Goal: Navigation & Orientation: Find specific page/section

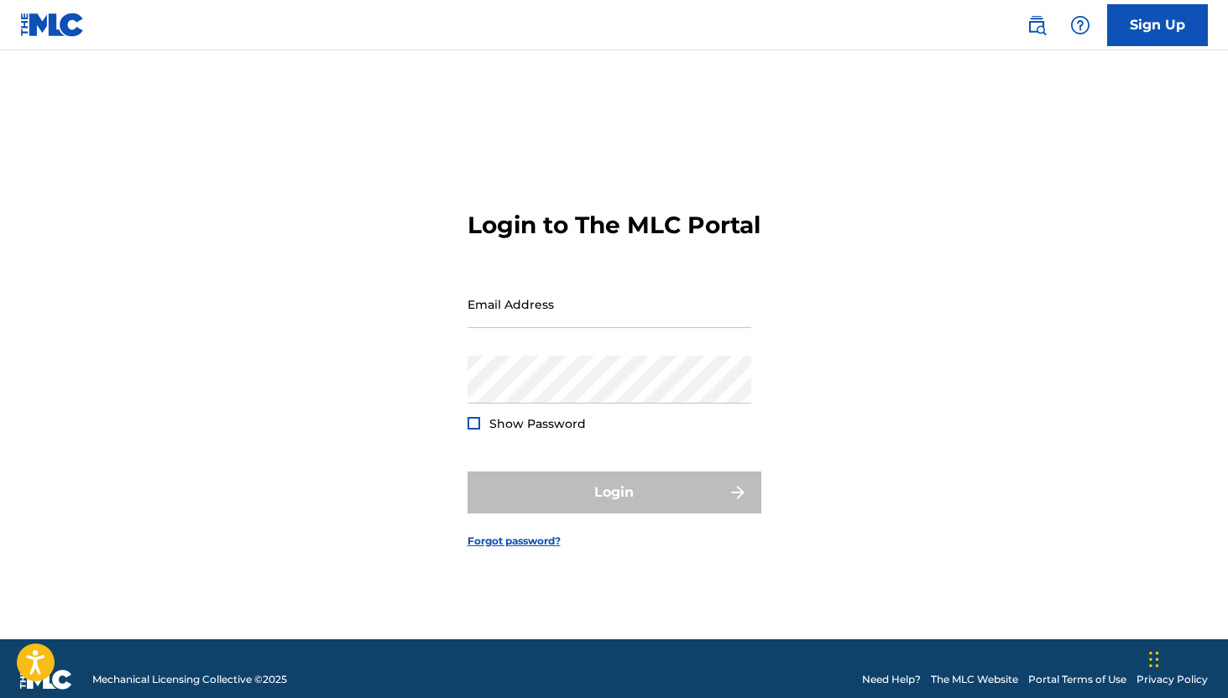
click at [604, 343] on div "Email Address" at bounding box center [610, 318] width 284 height 76
click at [572, 322] on input "Email Address" at bounding box center [610, 304] width 284 height 48
type input "[EMAIL_ADDRESS][DOMAIN_NAME]"
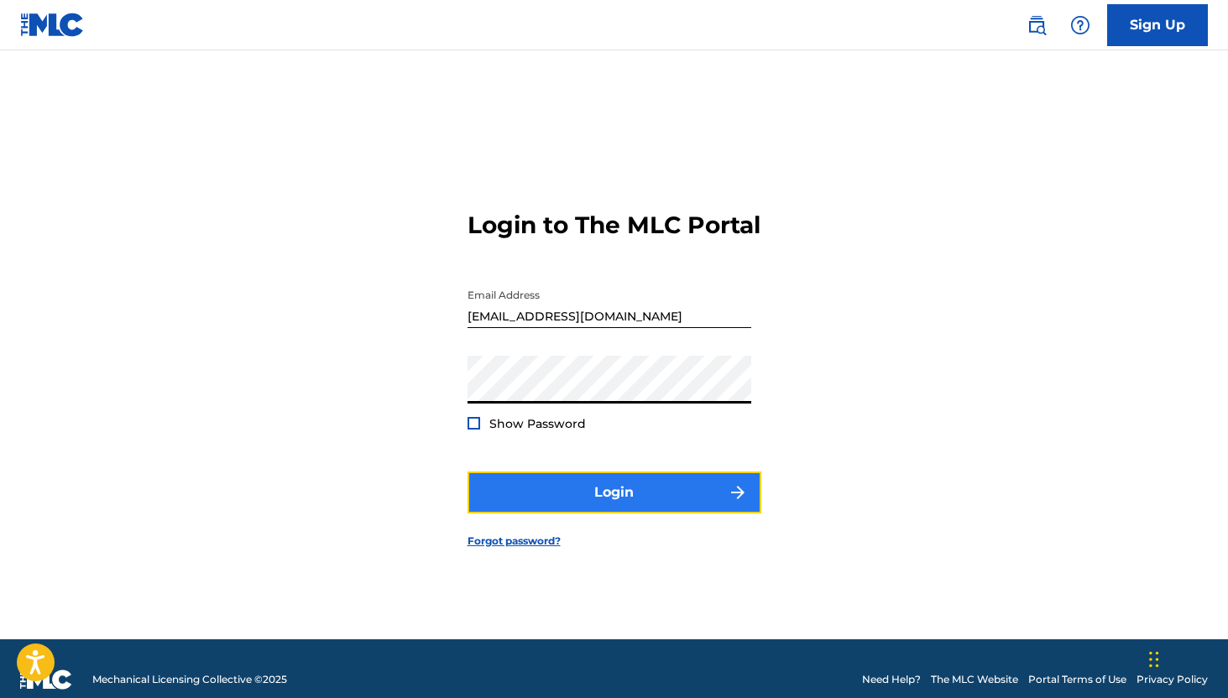
click at [605, 490] on button "Login" at bounding box center [615, 493] width 294 height 42
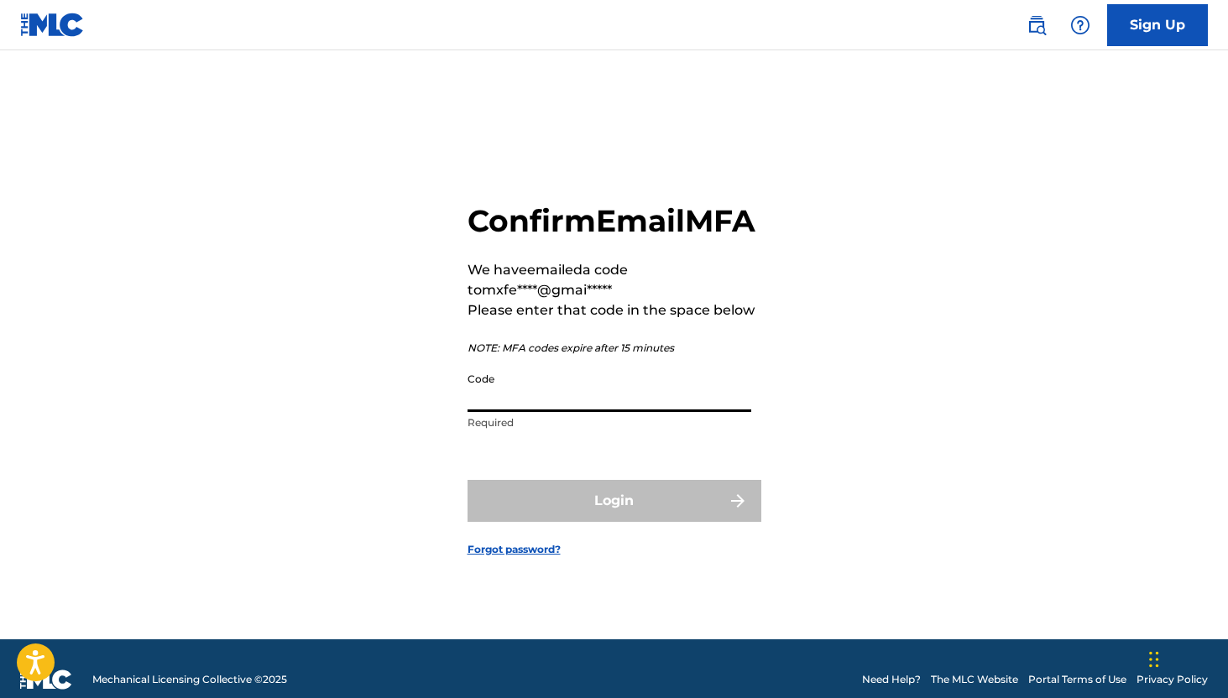
click at [536, 412] on input "Code" at bounding box center [610, 388] width 284 height 48
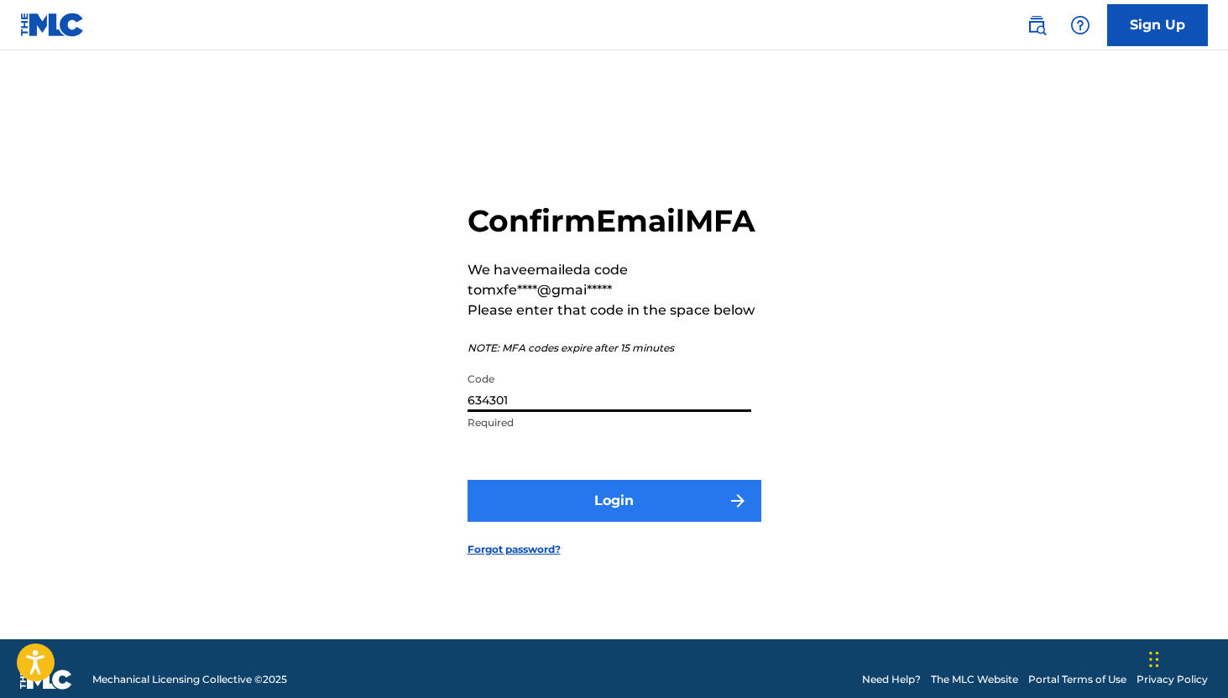
type input "634301"
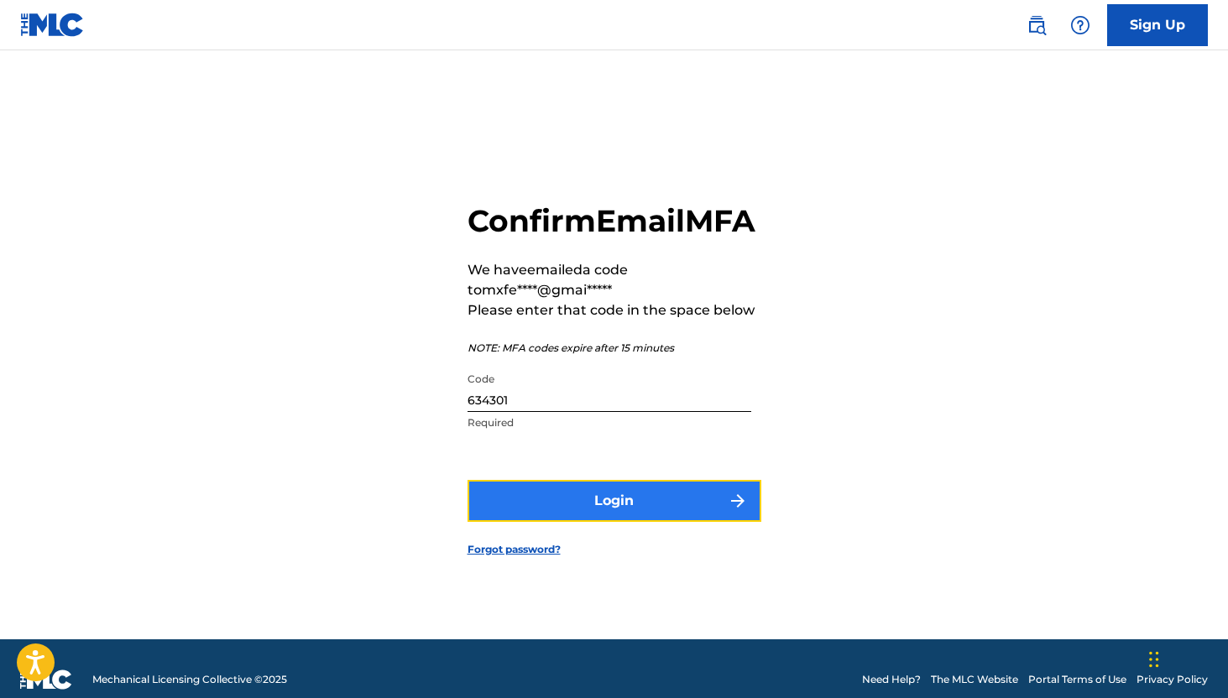
click at [642, 518] on button "Login" at bounding box center [615, 501] width 294 height 42
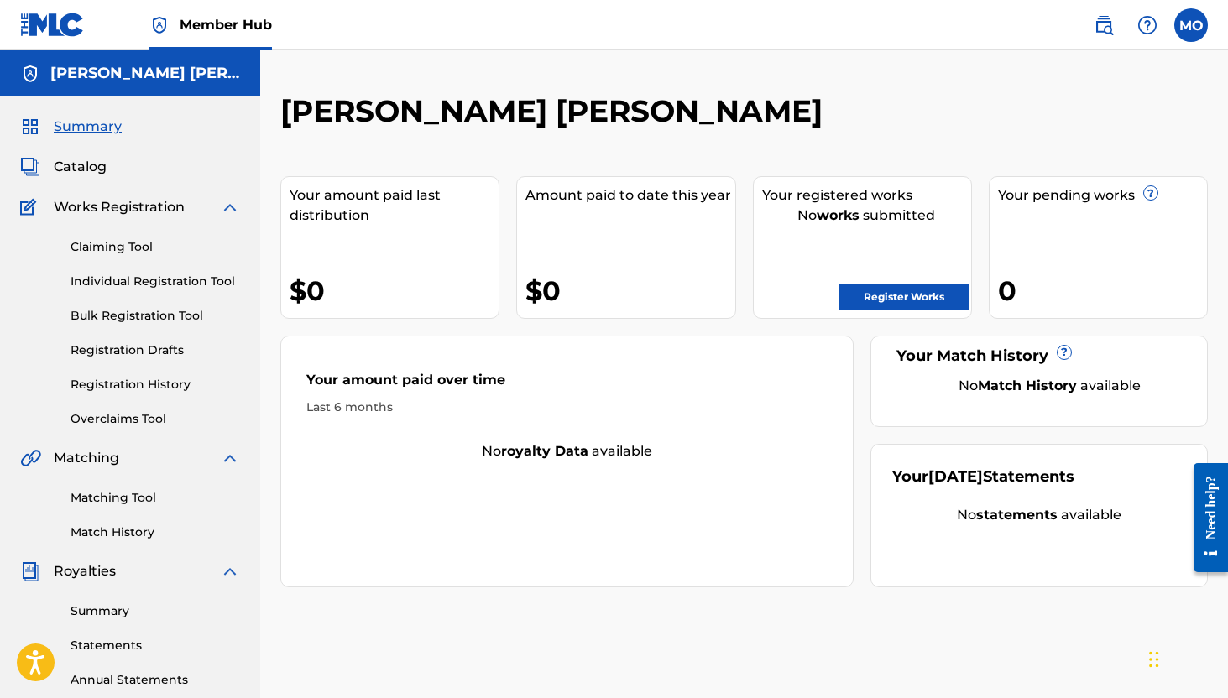
click at [154, 79] on h5 "[PERSON_NAME] [PERSON_NAME]" at bounding box center [145, 73] width 190 height 19
click at [231, 69] on h5 "[PERSON_NAME] [PERSON_NAME]" at bounding box center [145, 73] width 190 height 19
click at [1178, 31] on label at bounding box center [1191, 25] width 34 height 34
click at [1191, 25] on input "MO [PERSON_NAME] [EMAIL_ADDRESS][DOMAIN_NAME] Notification Preferences Profile …" at bounding box center [1191, 25] width 0 height 0
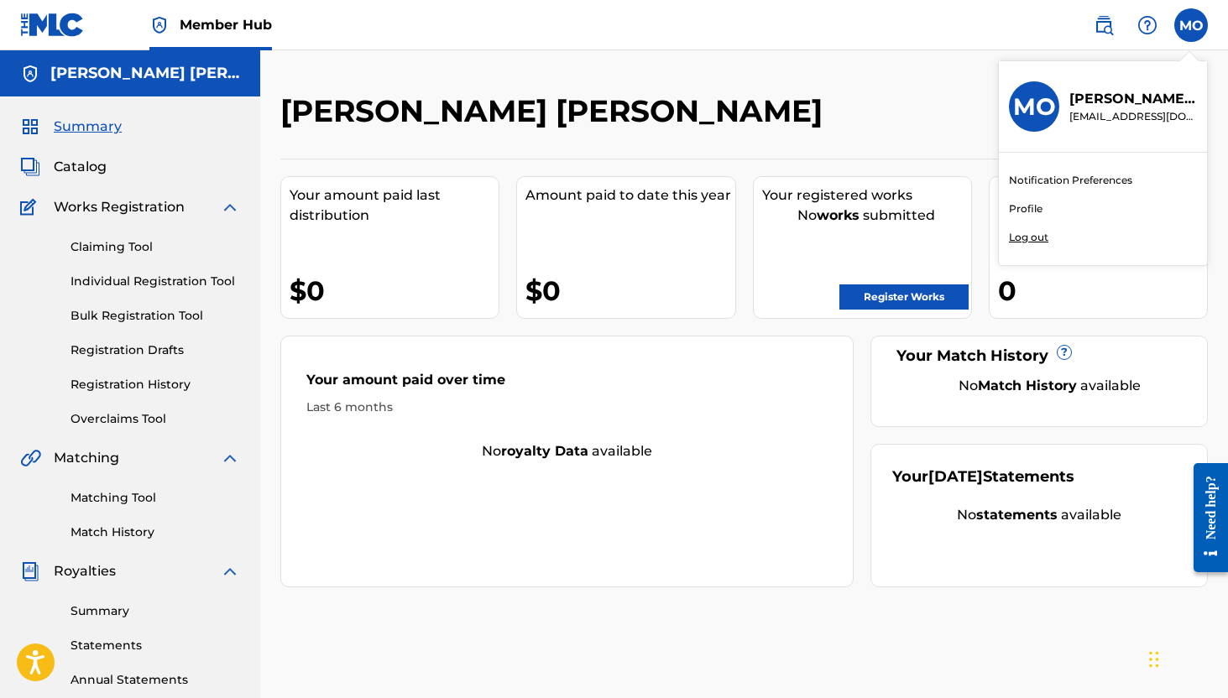
click at [1184, 23] on div "MO MO [PERSON_NAME] [EMAIL_ADDRESS][DOMAIN_NAME] Notification Preferences Profi…" at bounding box center [1191, 25] width 34 height 34
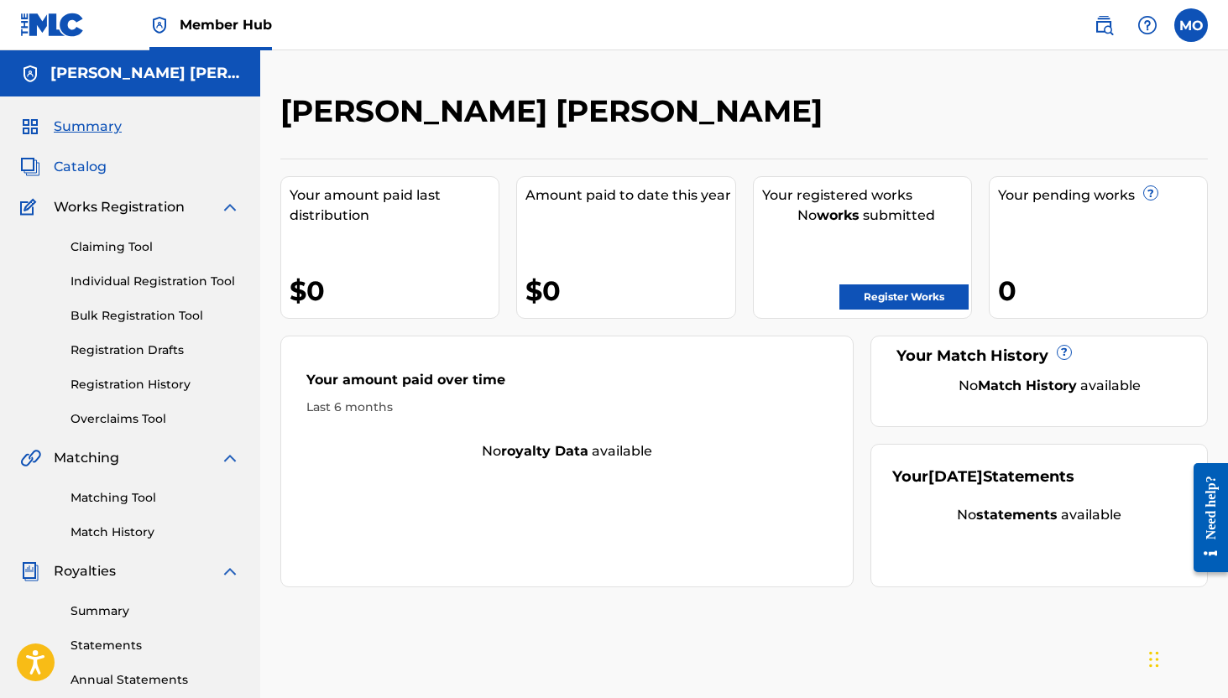
click at [90, 171] on span "Catalog" at bounding box center [80, 167] width 53 height 20
